Goal: Information Seeking & Learning: Check status

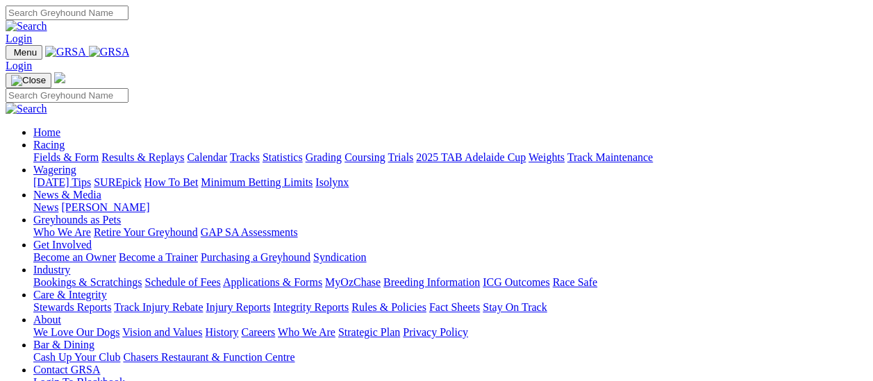
click at [167, 151] on link "Results & Replays" at bounding box center [142, 157] width 83 height 12
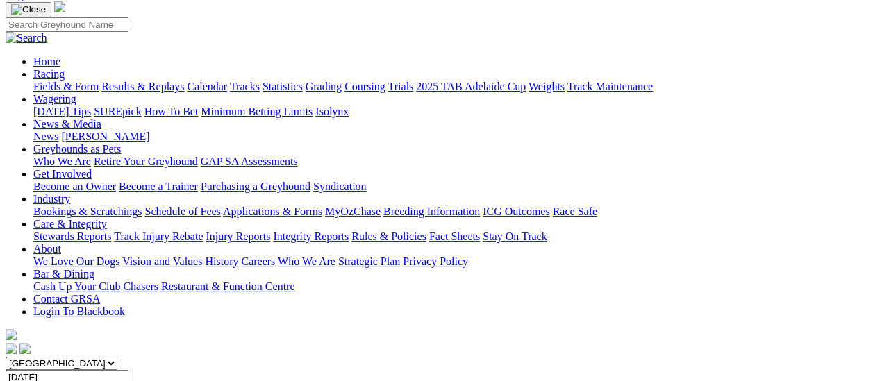
scroll to position [69, 0]
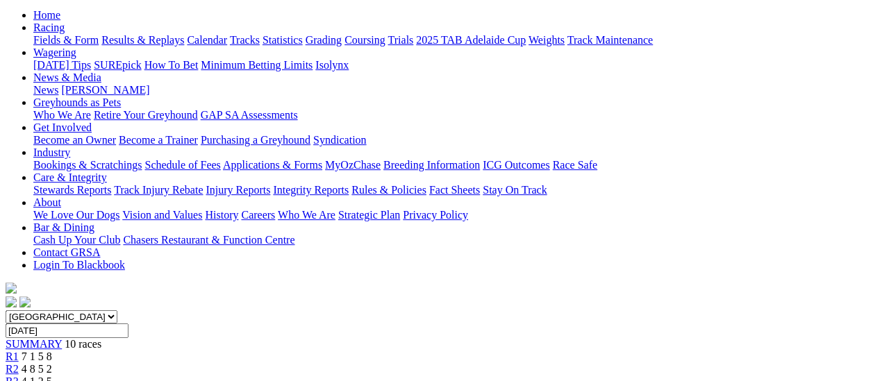
scroll to position [139, 0]
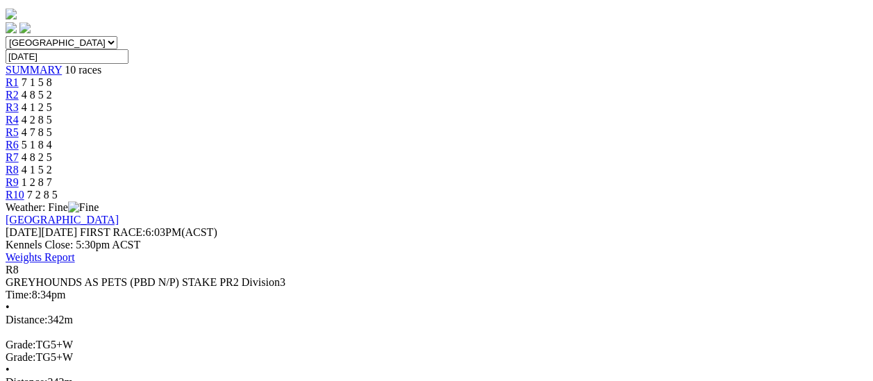
scroll to position [139, 0]
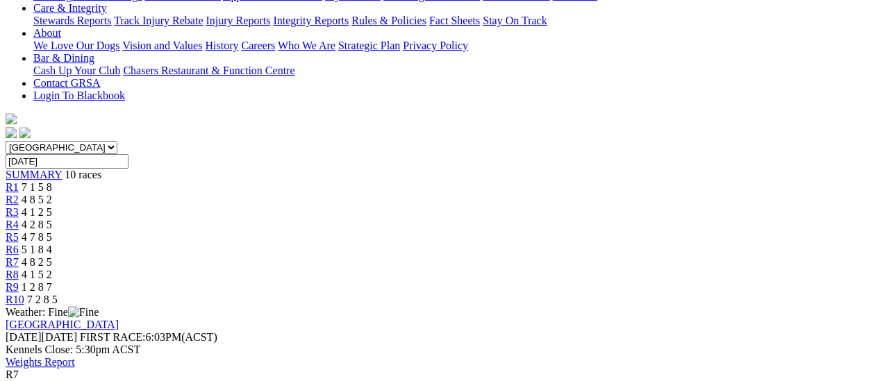
scroll to position [69, 0]
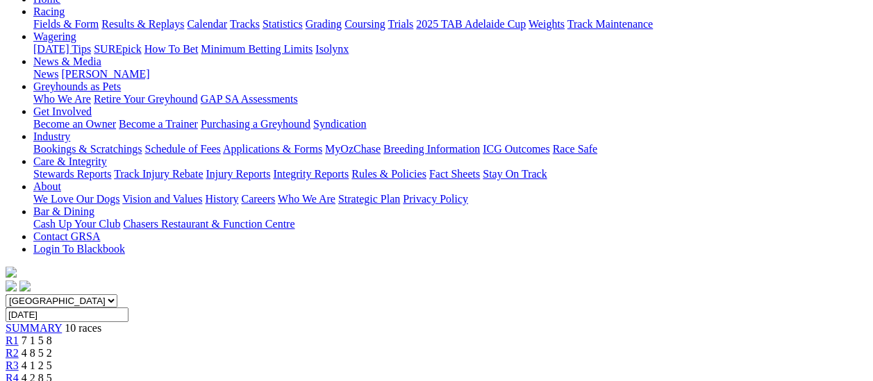
scroll to position [278, 0]
